Goal: Navigation & Orientation: Find specific page/section

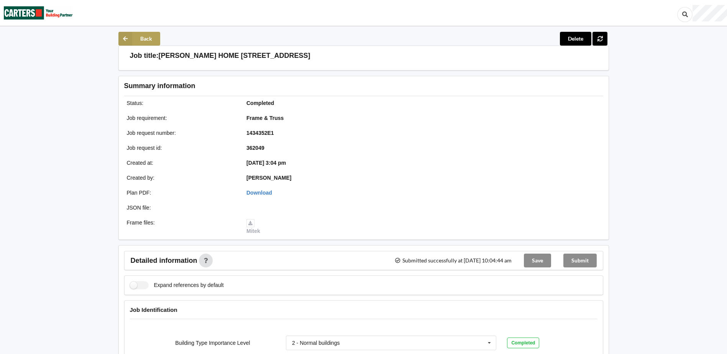
click at [143, 38] on button "Back" at bounding box center [139, 39] width 42 height 14
click at [148, 39] on button "Back" at bounding box center [139, 39] width 42 height 14
click at [146, 36] on button "Back" at bounding box center [139, 39] width 42 height 14
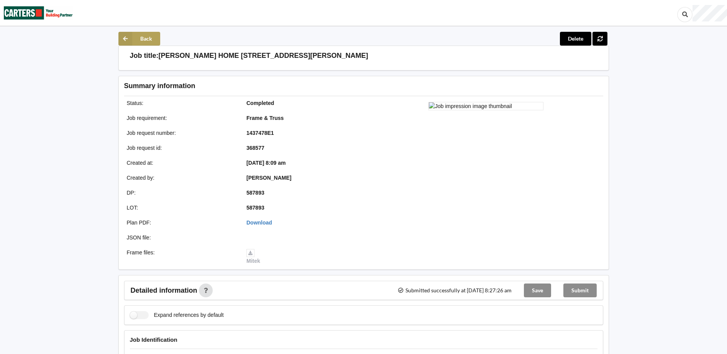
click at [124, 39] on icon at bounding box center [125, 39] width 14 height 14
click at [128, 39] on icon at bounding box center [125, 39] width 14 height 14
click at [138, 39] on button "Back" at bounding box center [139, 39] width 42 height 14
click at [140, 39] on button "Back" at bounding box center [139, 39] width 42 height 14
click at [127, 37] on icon at bounding box center [125, 39] width 14 height 14
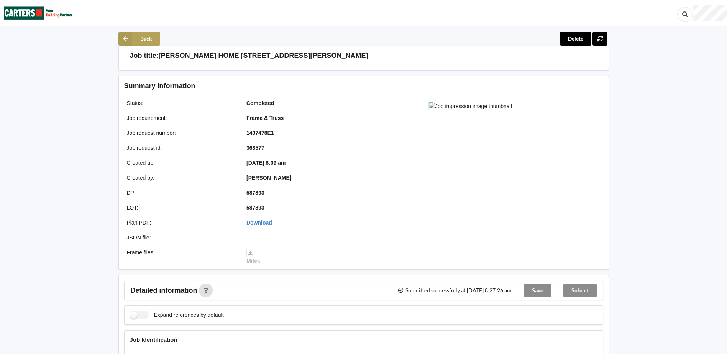
click at [127, 37] on icon at bounding box center [125, 39] width 14 height 14
